Goal: Task Accomplishment & Management: Use online tool/utility

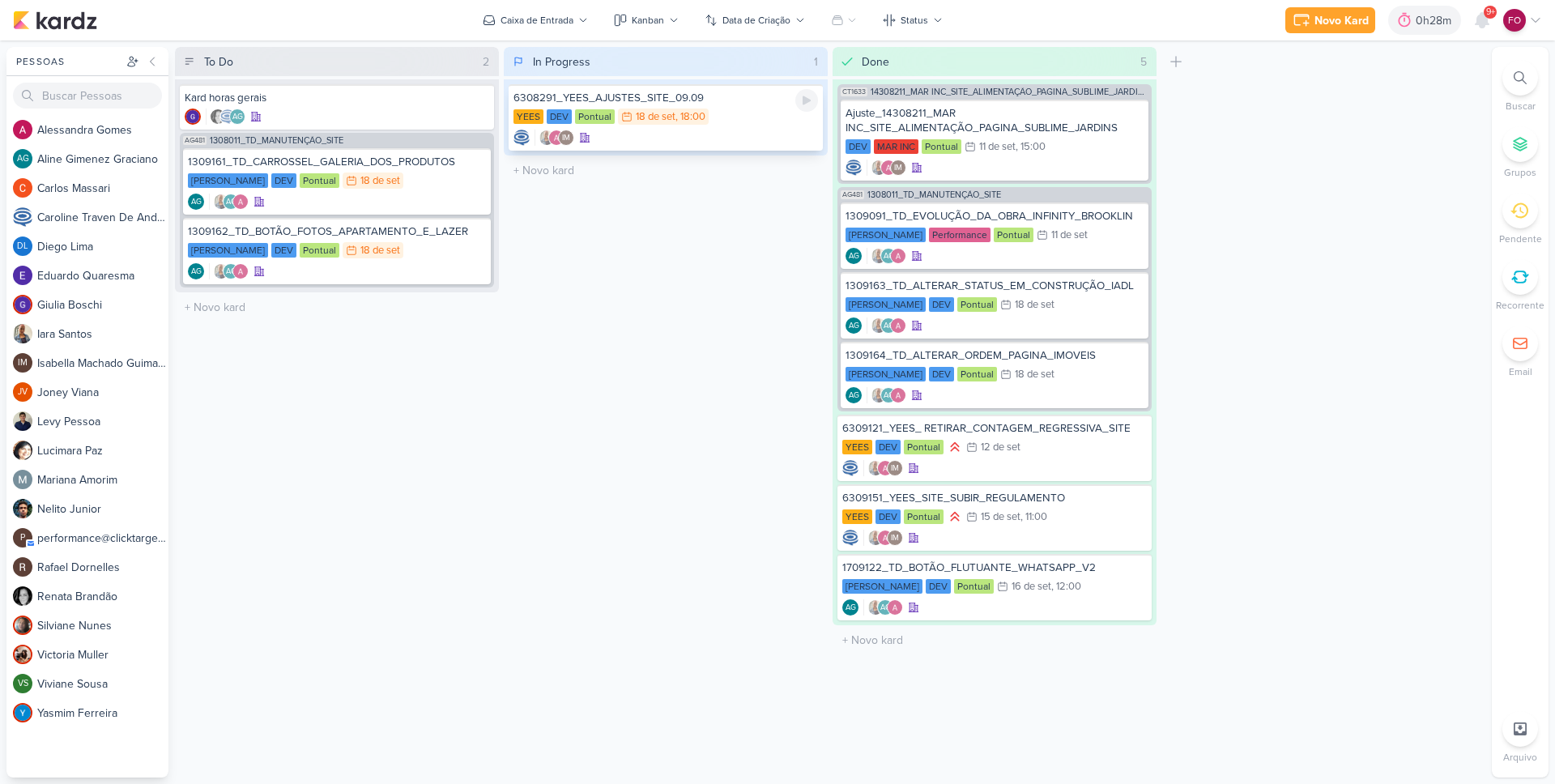
click at [754, 122] on div "YEES DEV Pontual 18/9 [DATE] 18:00" at bounding box center [666, 117] width 304 height 18
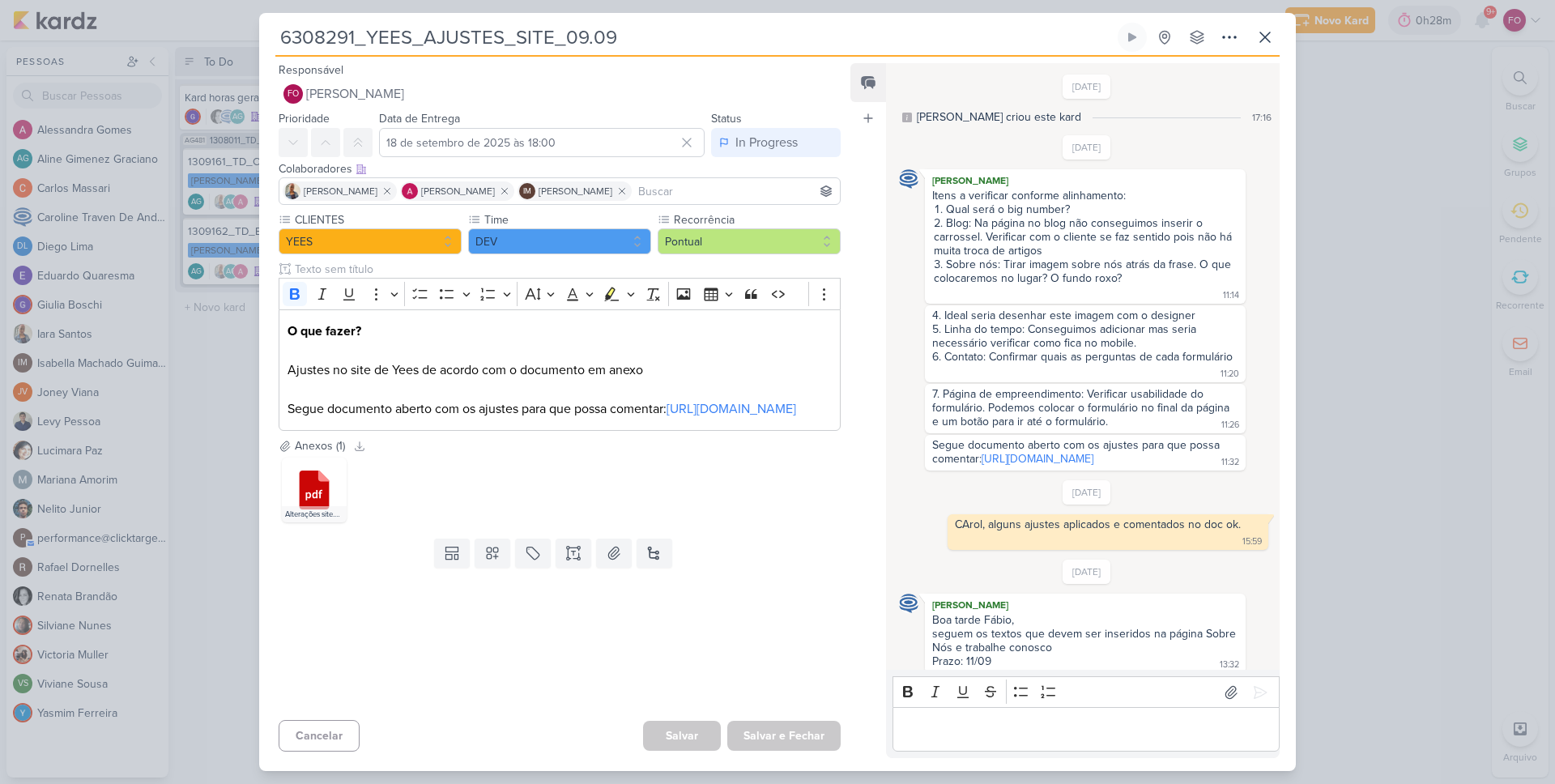
scroll to position [619, 0]
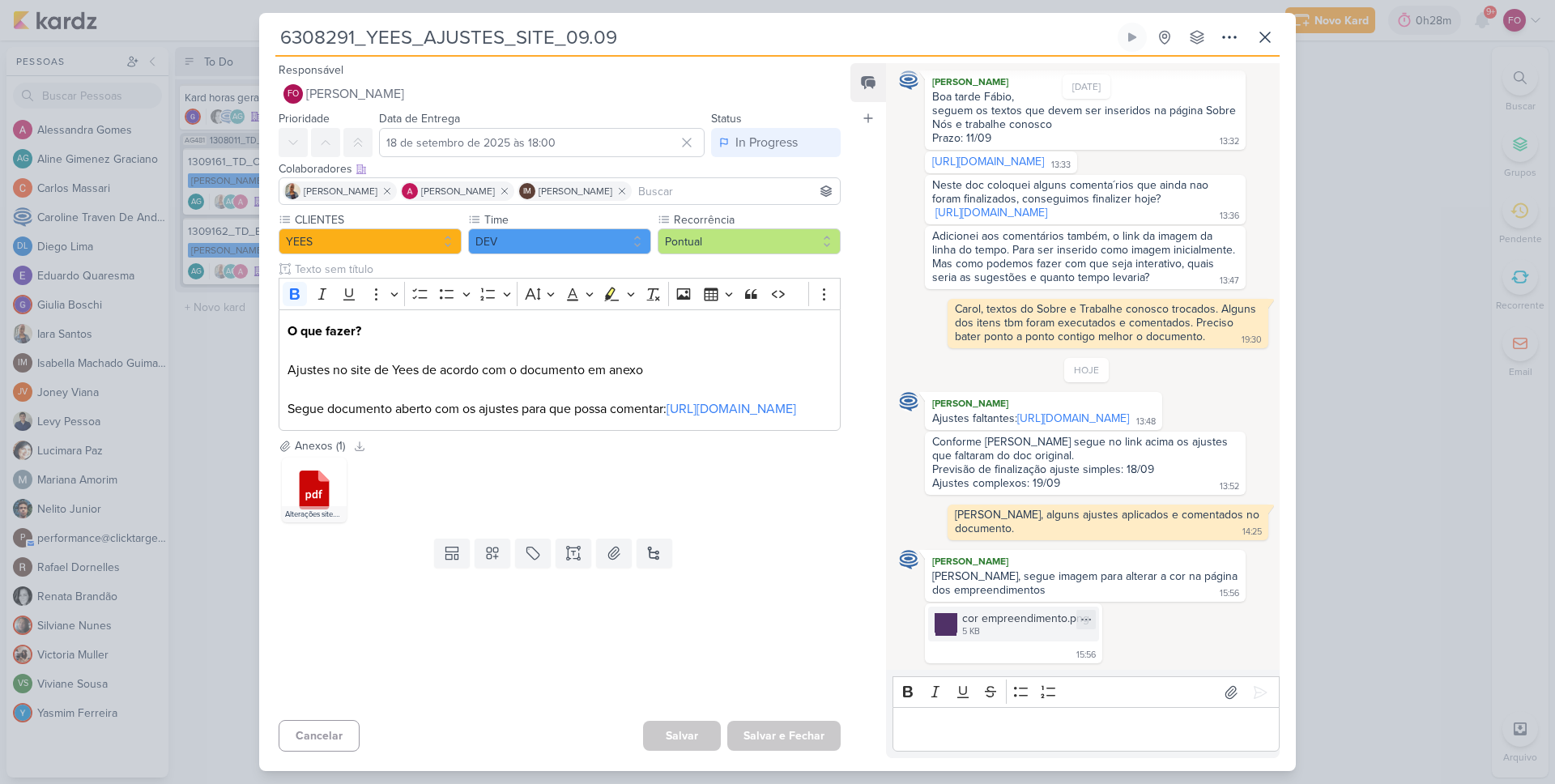
click at [1039, 630] on div "5 KB" at bounding box center [1026, 632] width 127 height 13
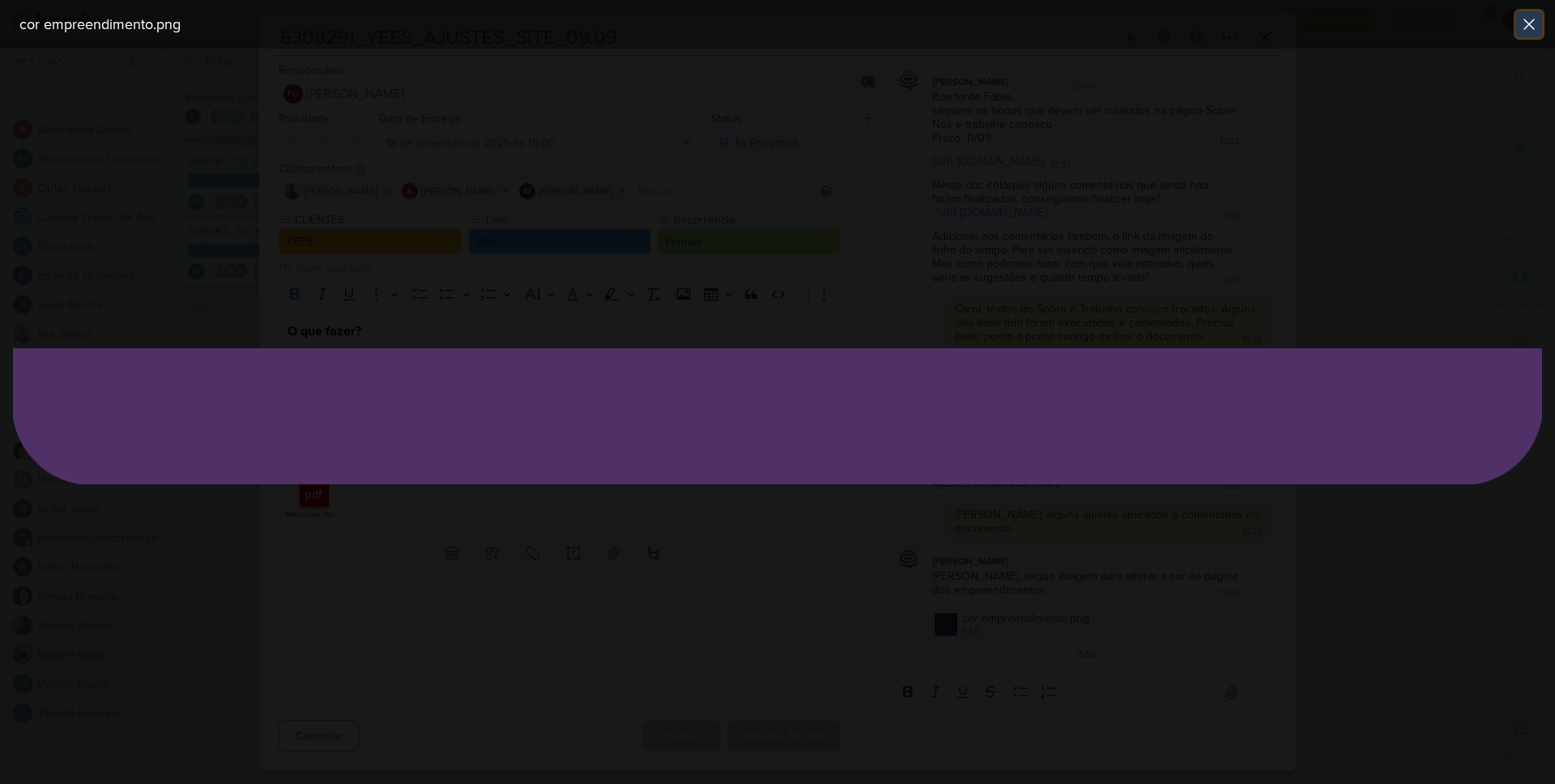
click at [1535, 26] on icon at bounding box center [1529, 25] width 20 height 20
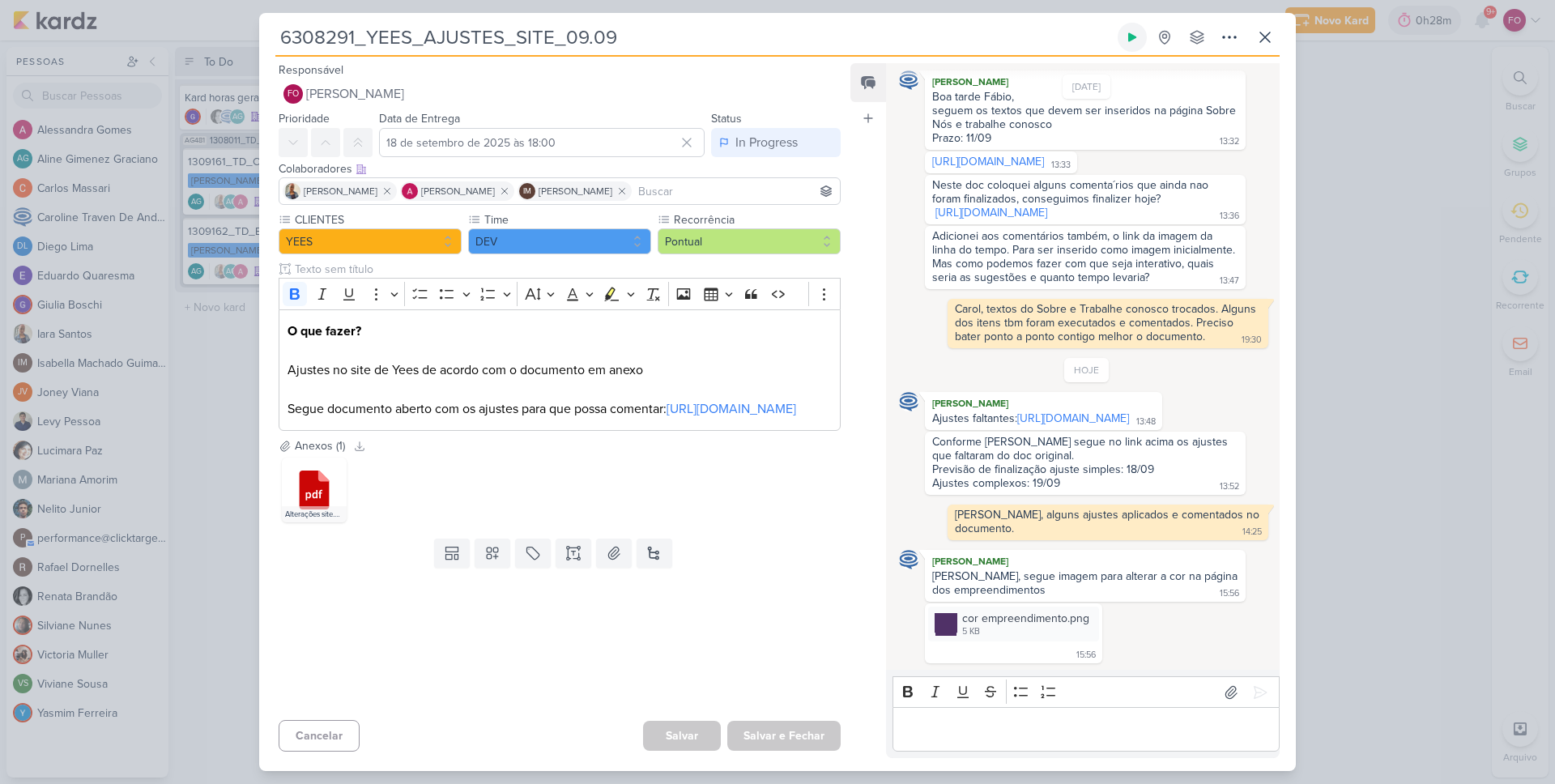
click at [1124, 29] on button at bounding box center [1132, 36] width 29 height 29
click at [1065, 44] on input "6308291_YEES_AJUSTES_SITE_09.09" at bounding box center [695, 36] width 839 height 29
click at [968, 30] on input "6308291_YEES_AJUSTES_SITE_09.09" at bounding box center [695, 36] width 839 height 29
click at [932, 728] on p "Editor editing area: main" at bounding box center [1085, 730] width 370 height 20
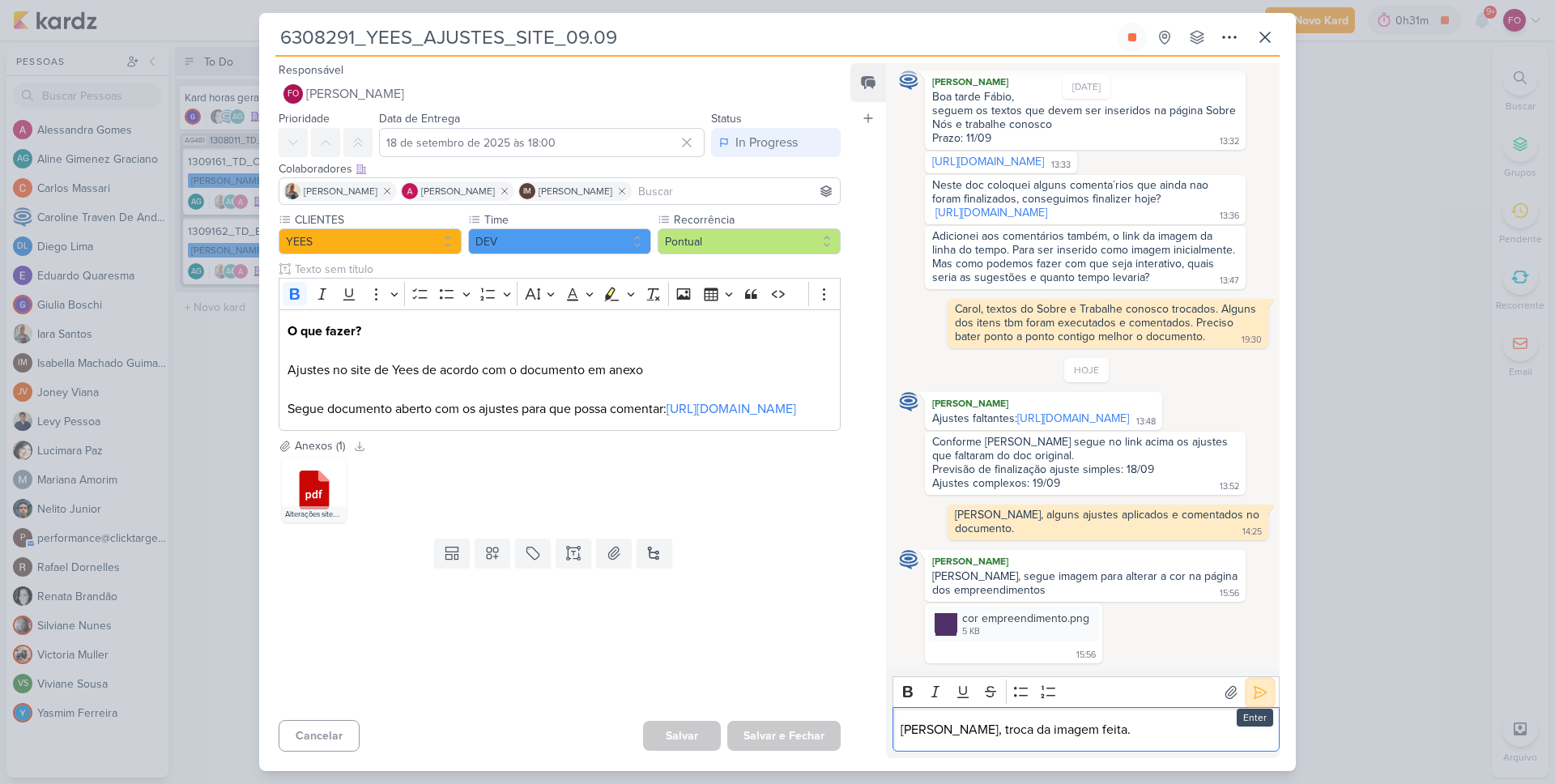
click at [1255, 689] on icon at bounding box center [1261, 691] width 12 height 12
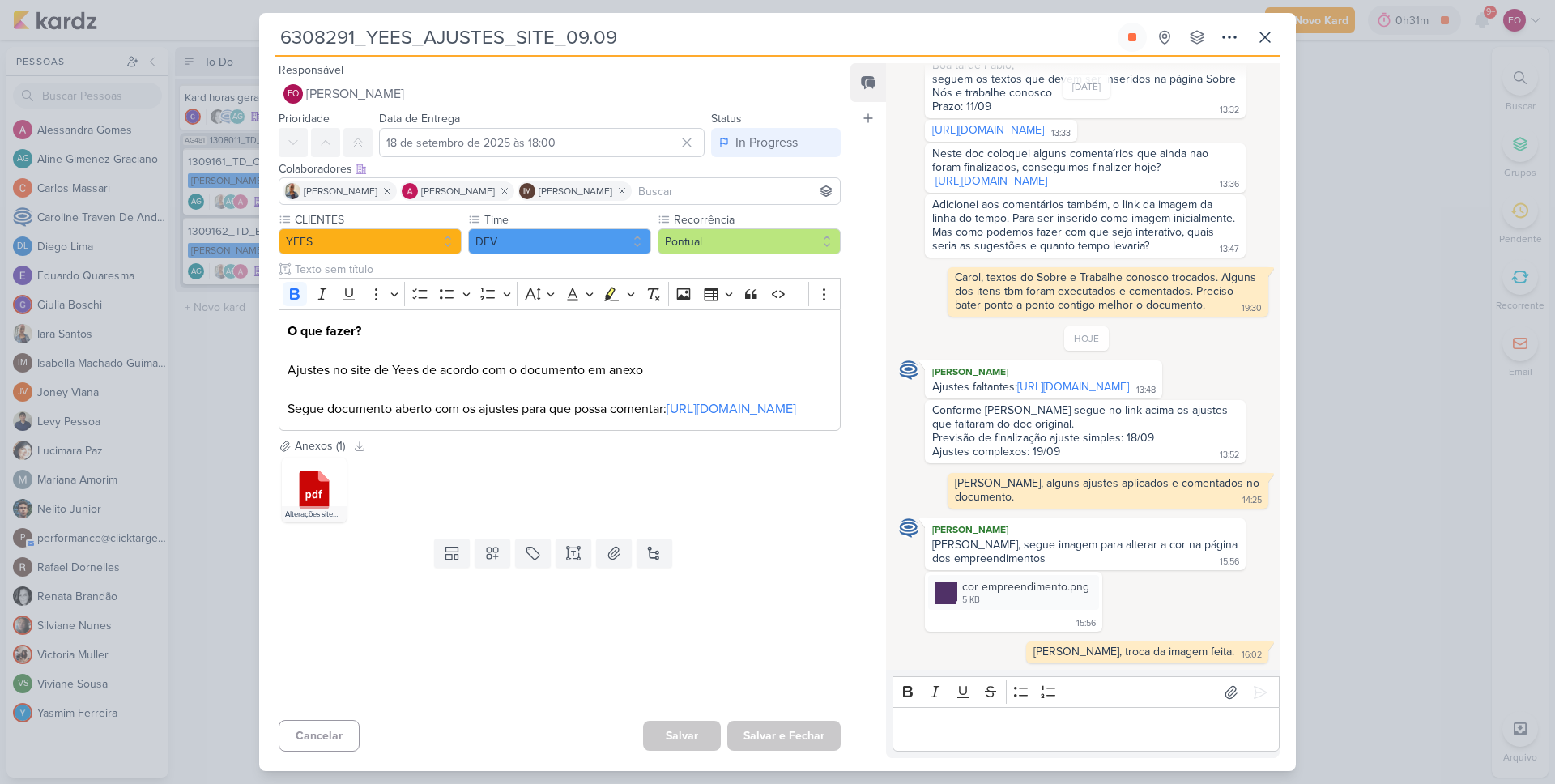
scroll to position [651, 0]
click at [1122, 31] on button at bounding box center [1132, 36] width 29 height 29
click at [1274, 37] on icon at bounding box center [1266, 37] width 20 height 20
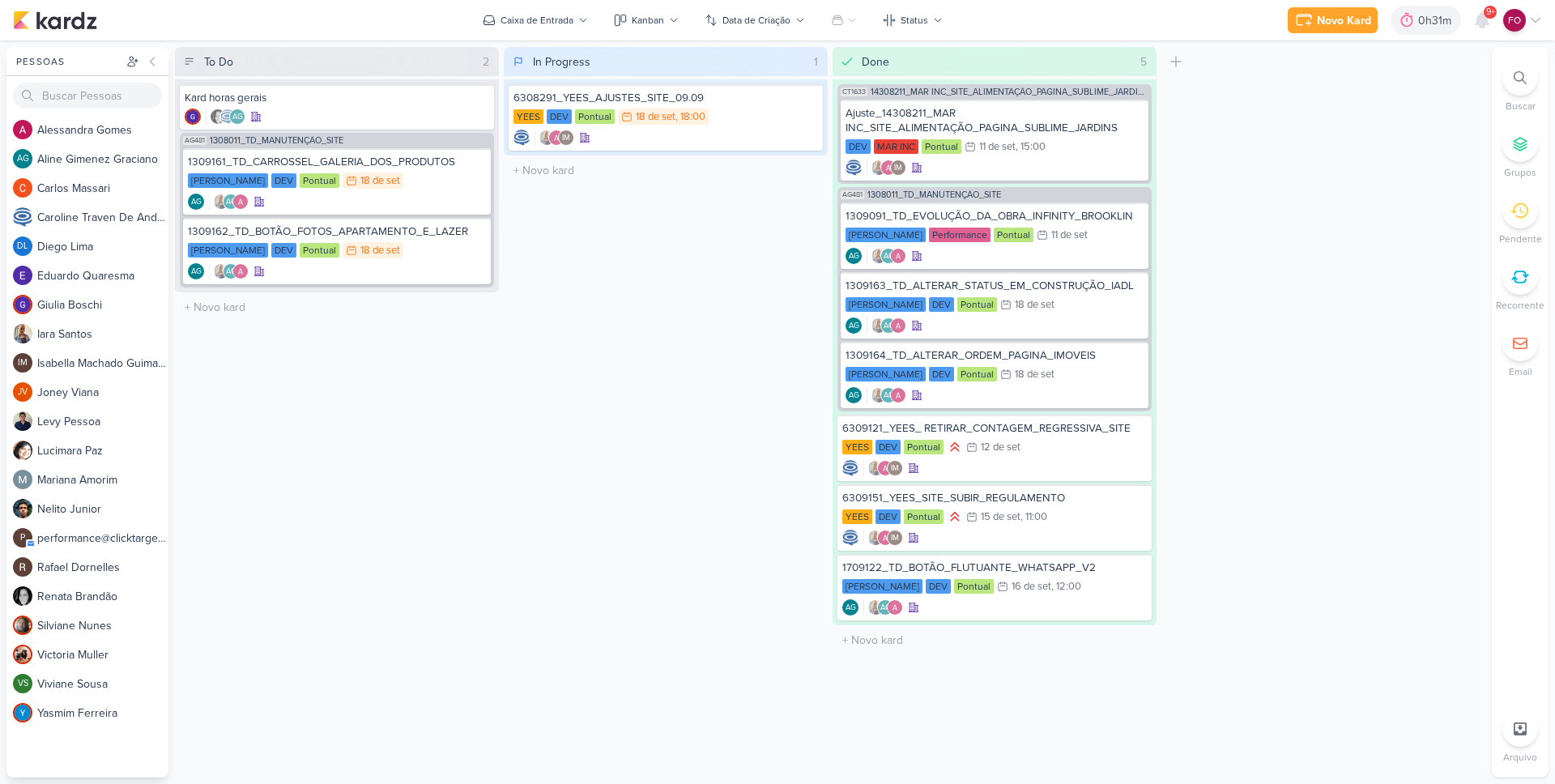
click at [1270, 332] on div "To Do 2 Mover Para Esquerda Mover Para Direita [GEOGRAPHIC_DATA] Kard horas ger…" at bounding box center [830, 412] width 1310 height 730
click at [1450, 29] on div "0h31m" at bounding box center [1425, 20] width 70 height 29
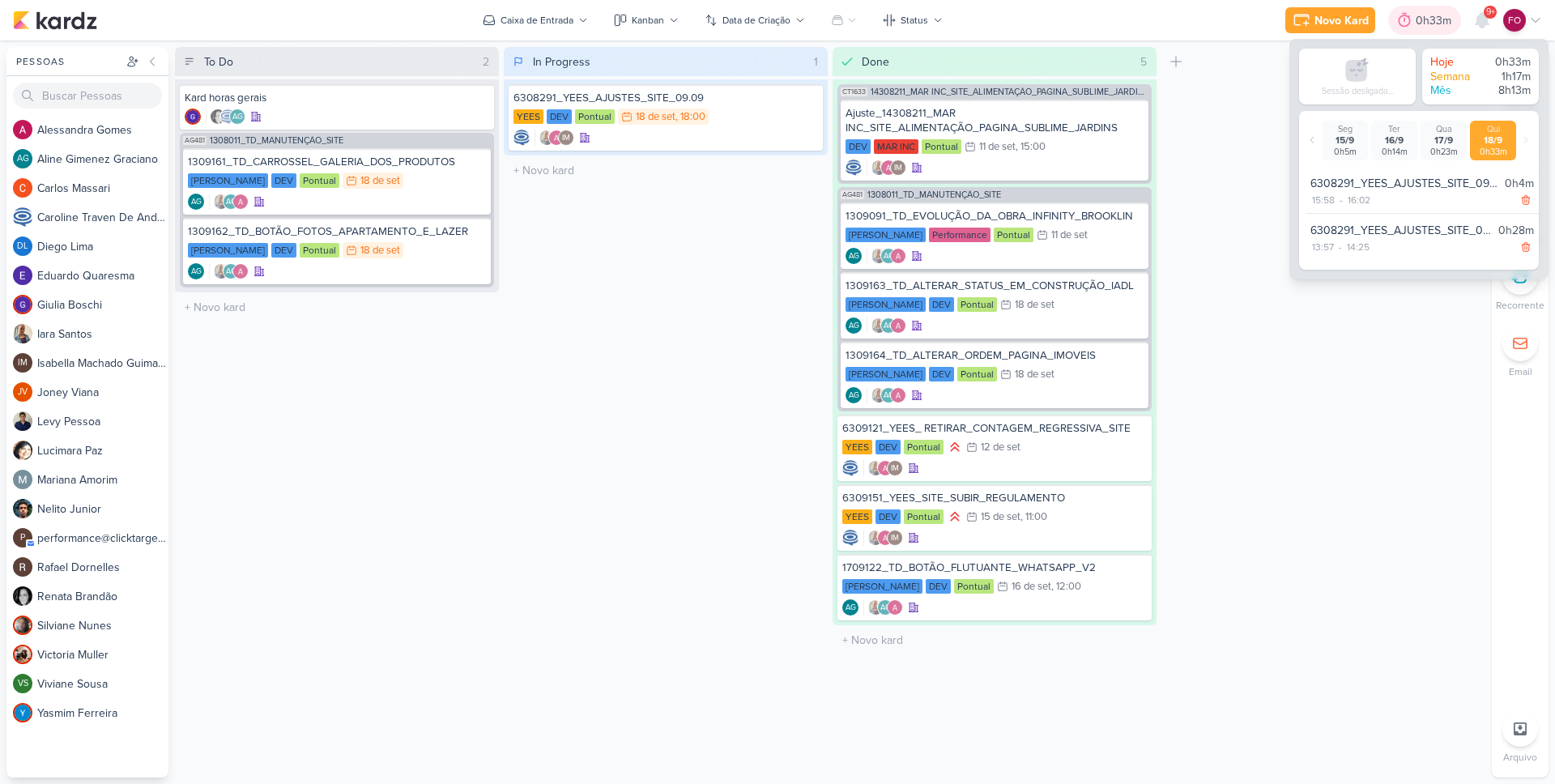
click at [1450, 29] on div "0h33m" at bounding box center [1424, 20] width 73 height 29
